Goal: Task Accomplishment & Management: Manage account settings

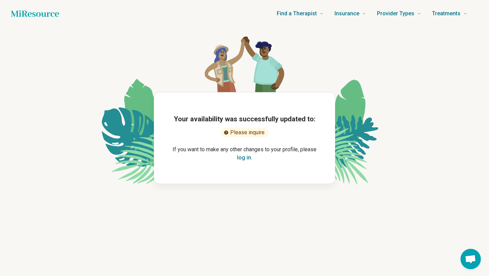
click at [244, 158] on button "log in" at bounding box center [244, 158] width 14 height 8
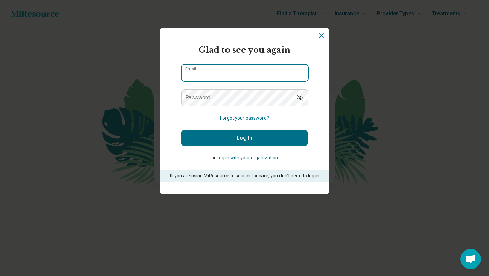
click at [216, 71] on input "Email" at bounding box center [245, 73] width 126 height 16
type input "**********"
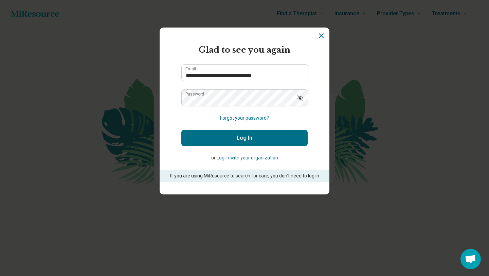
click at [246, 138] on button "Log In" at bounding box center [244, 138] width 126 height 16
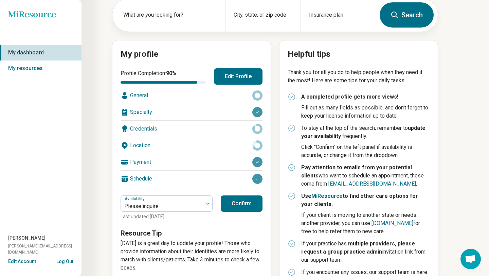
scroll to position [59, 0]
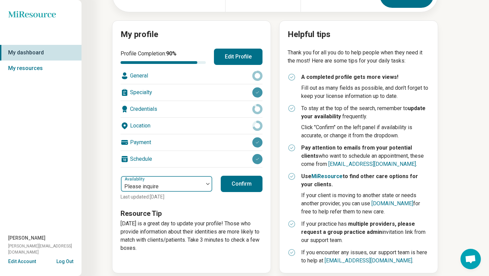
click at [211, 185] on div at bounding box center [207, 184] width 9 height 16
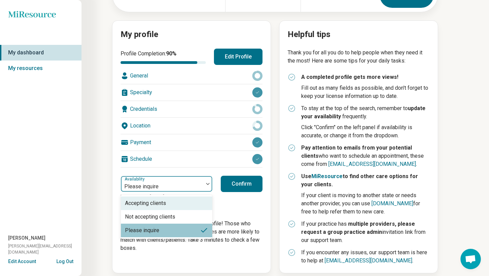
click at [178, 203] on div "Accepting clients" at bounding box center [166, 203] width 91 height 14
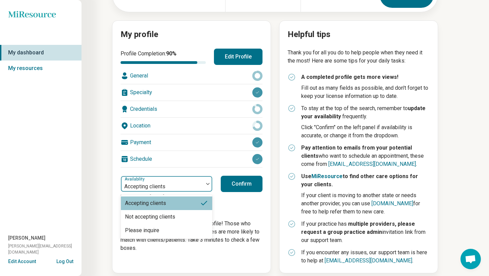
click at [207, 185] on div at bounding box center [207, 184] width 9 height 16
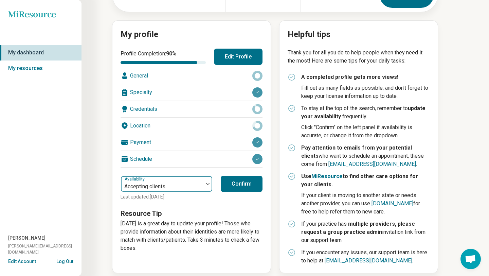
click at [207, 185] on div at bounding box center [207, 184] width 9 height 16
click at [227, 186] on button "Confirm" at bounding box center [242, 184] width 42 height 16
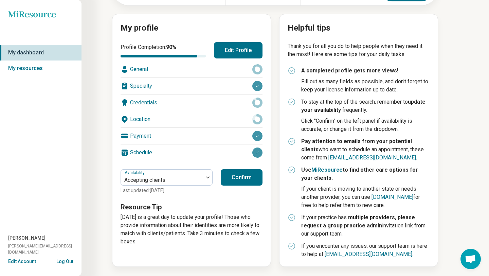
click at [247, 181] on button "Confirm" at bounding box center [242, 177] width 42 height 16
click at [35, 68] on link "My resources" at bounding box center [41, 68] width 82 height 16
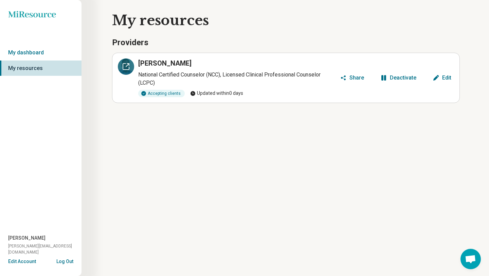
click at [126, 66] on icon at bounding box center [126, 66] width 8 height 8
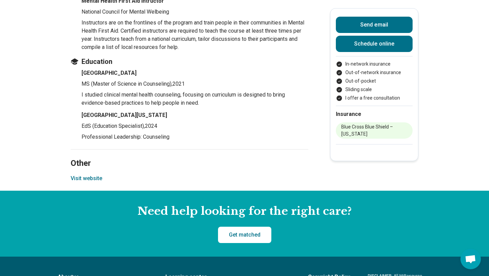
scroll to position [871, 0]
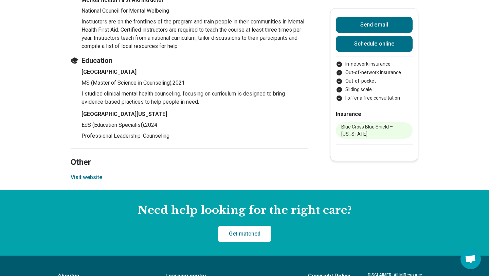
click at [90, 178] on button "Visit website" at bounding box center [87, 177] width 32 height 8
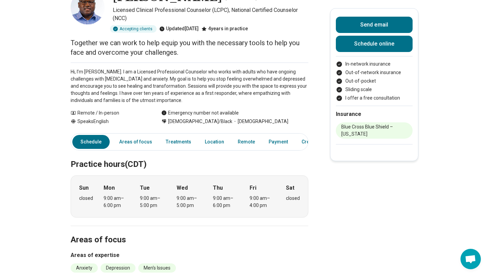
scroll to position [0, 0]
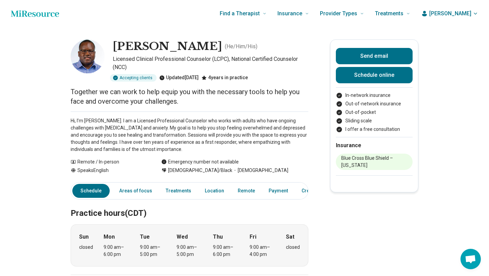
click at [462, 15] on span "[PERSON_NAME]" at bounding box center [450, 14] width 42 height 8
click at [456, 33] on link "My dashboard" at bounding box center [455, 34] width 47 height 18
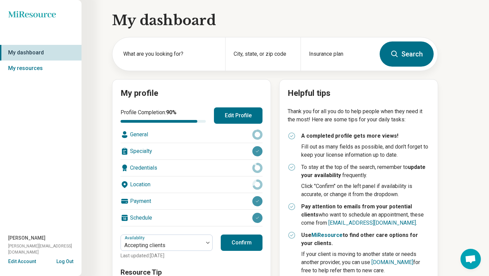
click at [238, 120] on button "Edit Profile" at bounding box center [238, 115] width 49 height 16
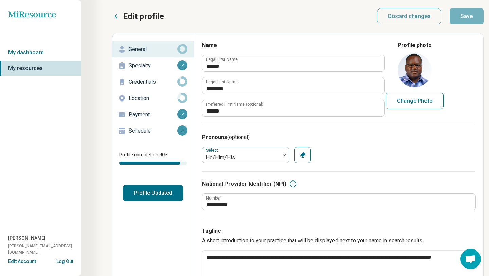
click at [408, 101] on button "Change Photo" at bounding box center [415, 101] width 58 height 16
type input "**********"
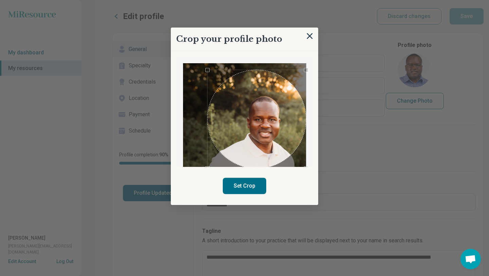
click at [279, 129] on div "Use the arrow keys to move the crop selection area" at bounding box center [257, 119] width 98 height 98
click at [249, 189] on button "Set Crop" at bounding box center [244, 186] width 43 height 16
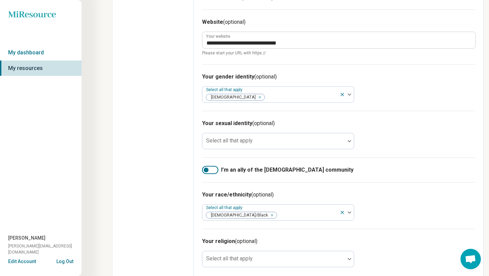
scroll to position [399, 0]
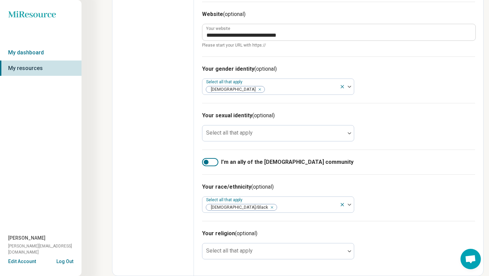
click at [215, 163] on div at bounding box center [210, 162] width 16 height 8
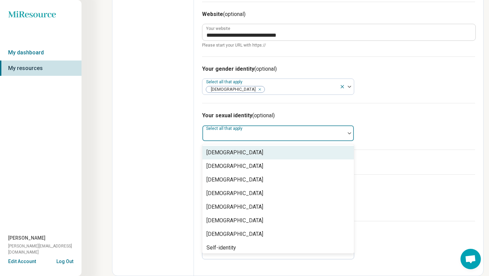
click at [351, 133] on img at bounding box center [349, 133] width 3 height 2
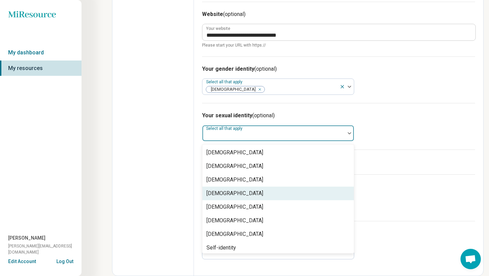
click at [316, 190] on div "[DEMOGRAPHIC_DATA]" at bounding box center [277, 193] width 151 height 14
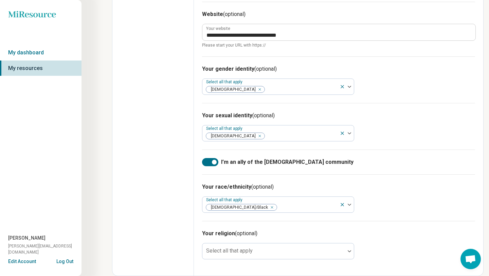
click at [369, 142] on div "Your sexual identity (optional) Select all that apply [DEMOGRAPHIC_DATA]" at bounding box center [338, 126] width 273 height 47
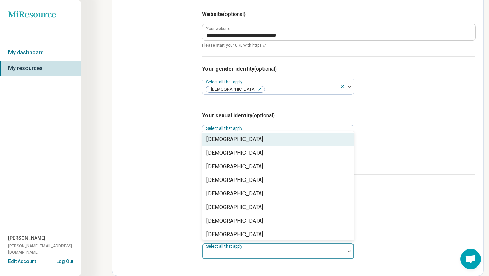
click at [345, 253] on div at bounding box center [349, 251] width 9 height 16
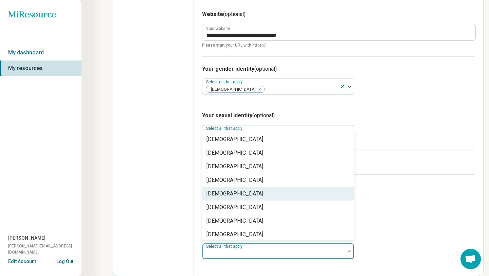
click at [315, 190] on div "[DEMOGRAPHIC_DATA]" at bounding box center [277, 194] width 151 height 14
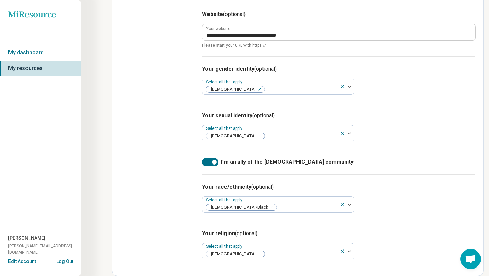
click at [402, 228] on div "Your religion (optional) Select all that apply [DEMOGRAPHIC_DATA]" at bounding box center [338, 244] width 273 height 47
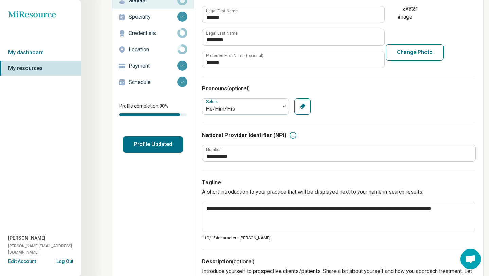
scroll to position [0, 0]
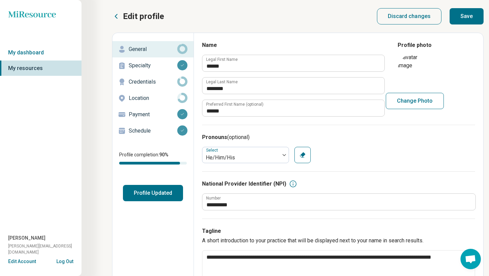
click at [145, 68] on p "Specialty" at bounding box center [153, 65] width 49 height 8
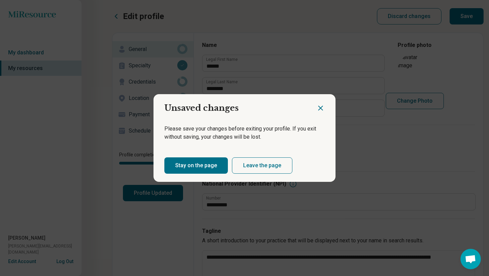
click at [323, 108] on icon "Close dialog" at bounding box center [321, 108] width 8 height 8
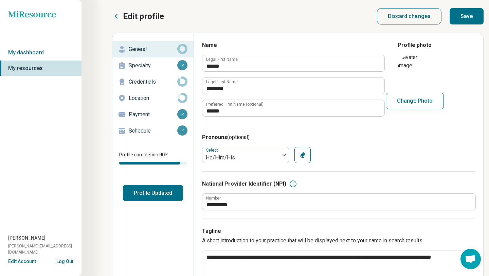
click at [461, 19] on button "Save" at bounding box center [467, 16] width 34 height 16
click at [148, 96] on p "Location" at bounding box center [153, 98] width 49 height 8
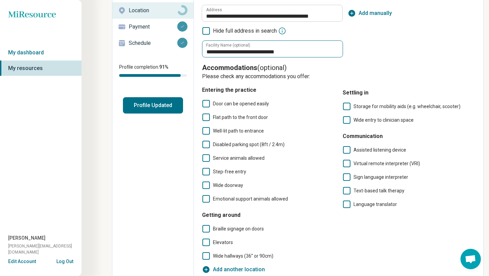
scroll to position [90, 0]
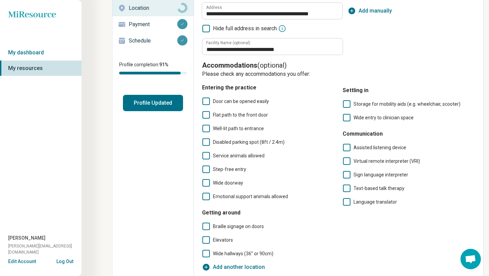
click at [204, 103] on icon at bounding box center [205, 100] width 7 height 7
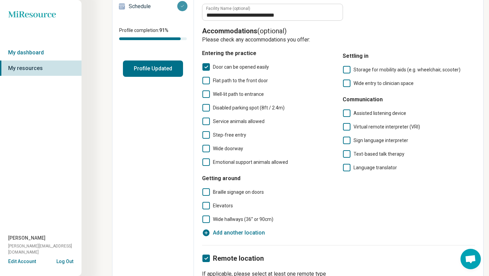
scroll to position [124, 0]
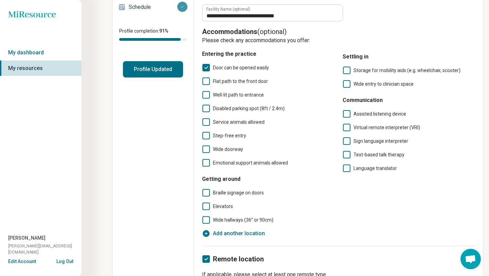
click at [205, 108] on icon at bounding box center [205, 108] width 7 height 7
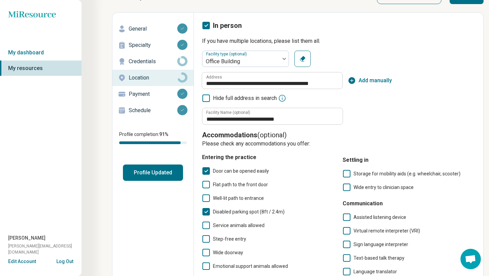
scroll to position [0, 0]
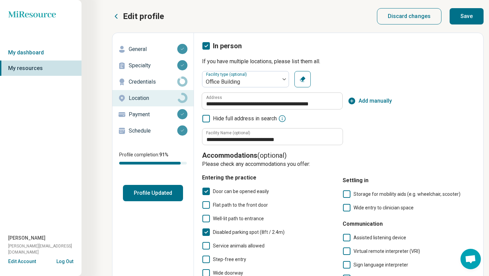
click at [465, 17] on button "Save" at bounding box center [467, 16] width 34 height 16
click at [161, 85] on p "Credentials" at bounding box center [153, 82] width 49 height 8
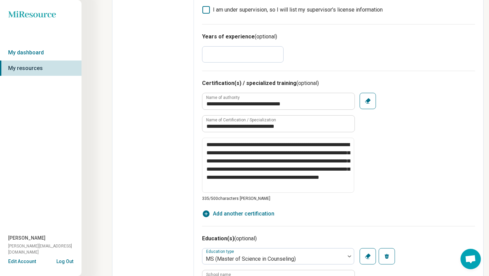
scroll to position [263, 0]
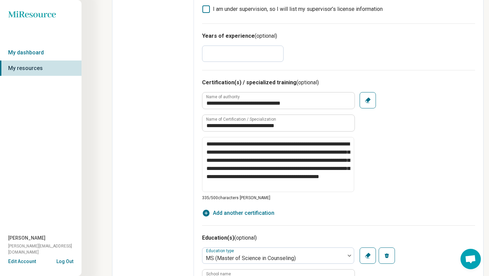
click at [269, 213] on span "Add another certification" at bounding box center [243, 213] width 61 height 8
type textarea "*"
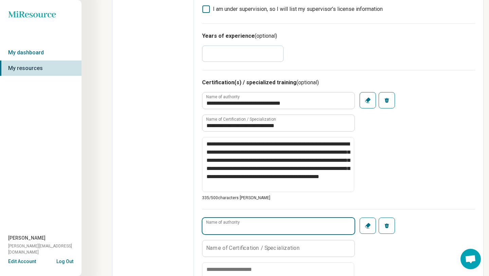
click at [264, 226] on input "Name of authority" at bounding box center [278, 226] width 152 height 16
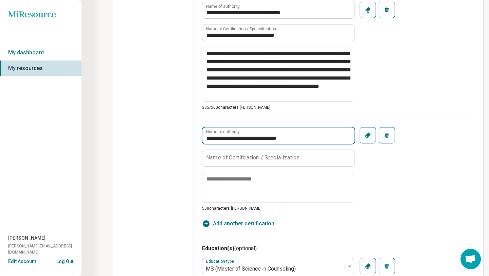
scroll to position [354, 0]
type input "**********"
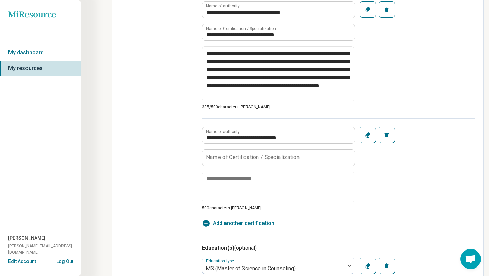
click at [387, 135] on icon "button" at bounding box center [386, 134] width 5 height 5
type textarea "*"
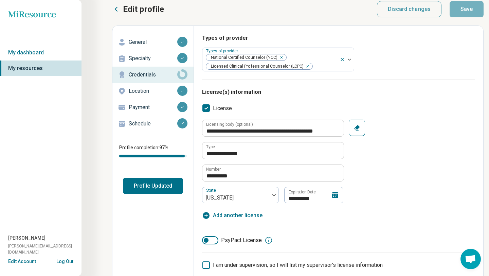
scroll to position [0, 0]
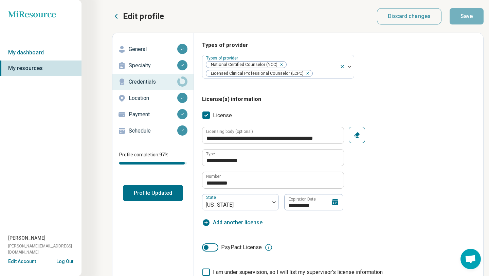
click at [158, 101] on p "Location" at bounding box center [153, 98] width 49 height 8
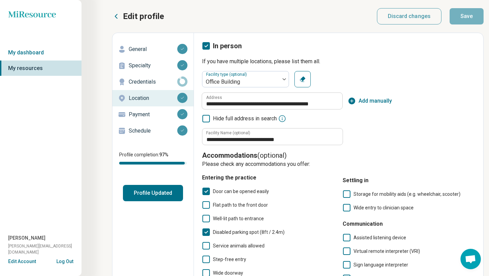
click at [156, 114] on p "Payment" at bounding box center [153, 114] width 49 height 8
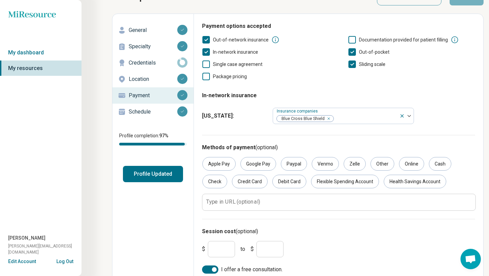
scroll to position [25, 0]
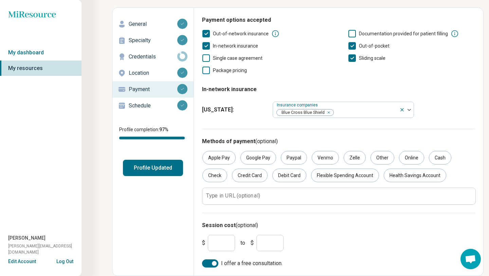
click at [225, 242] on input "***" at bounding box center [221, 243] width 27 height 16
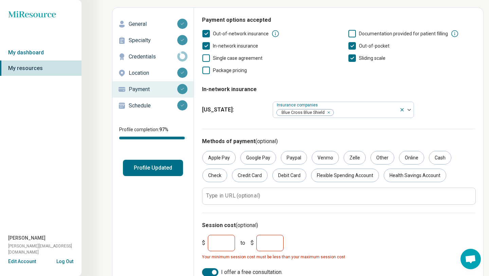
type input "***"
click at [272, 241] on input "***" at bounding box center [269, 243] width 27 height 16
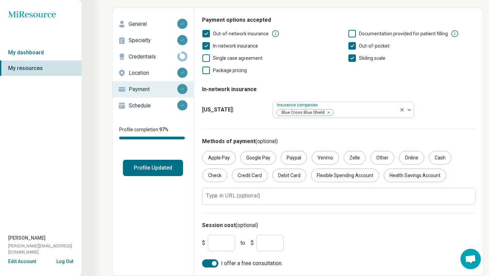
type input "***"
click at [352, 58] on icon at bounding box center [351, 57] width 7 height 7
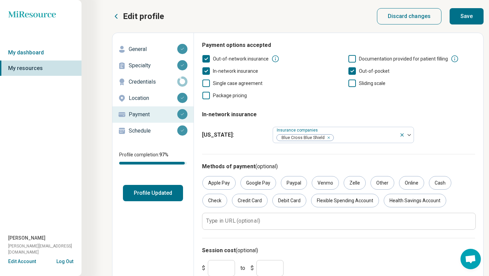
click at [468, 15] on button "Save" at bounding box center [467, 16] width 34 height 16
click at [161, 131] on p "Schedule" at bounding box center [153, 131] width 49 height 8
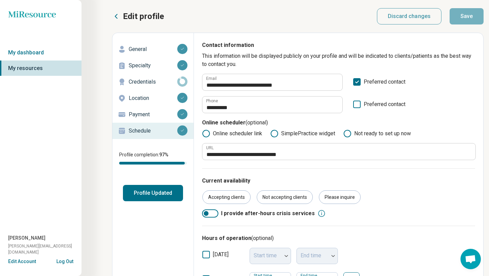
click at [154, 81] on p "Credentials" at bounding box center [153, 82] width 49 height 8
type textarea "*"
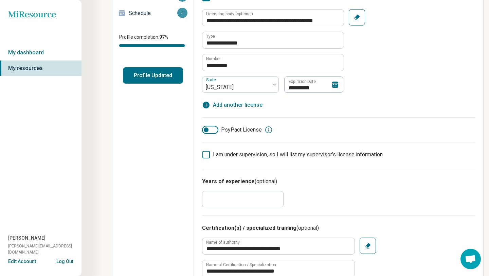
scroll to position [118, 0]
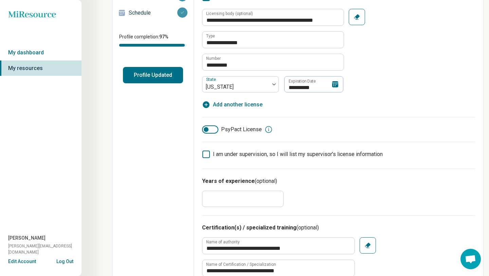
click at [163, 75] on button "Profile Updated" at bounding box center [153, 75] width 60 height 16
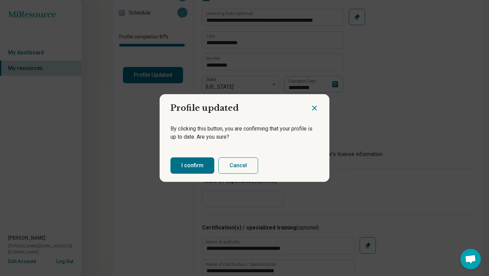
click at [201, 161] on button "I confirm" at bounding box center [193, 165] width 44 height 16
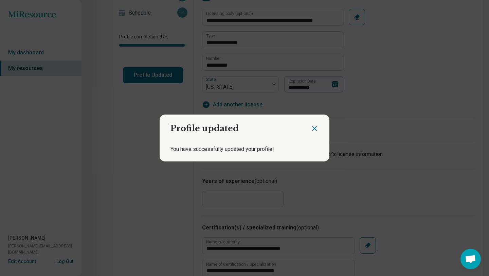
click at [315, 127] on icon "Close dialog" at bounding box center [314, 128] width 4 height 4
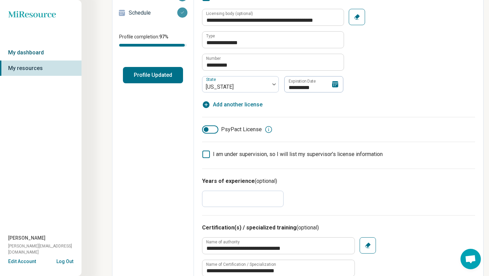
click at [47, 53] on link "My dashboard" at bounding box center [41, 53] width 82 height 16
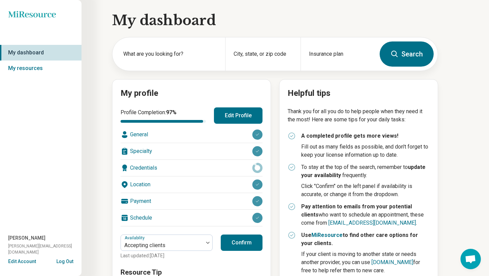
scroll to position [65, 0]
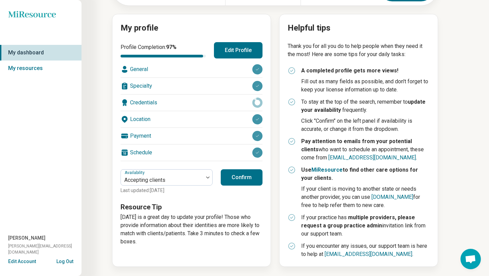
click at [250, 179] on button "Confirm" at bounding box center [242, 177] width 42 height 16
